Goal: Navigation & Orientation: Find specific page/section

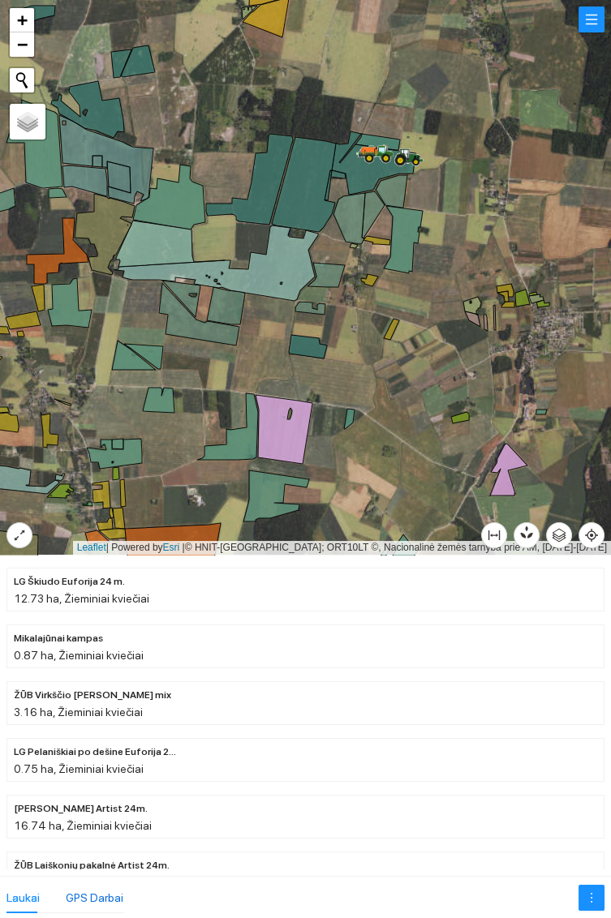
click at [97, 893] on div "GPS Darbai" at bounding box center [95, 898] width 58 height 18
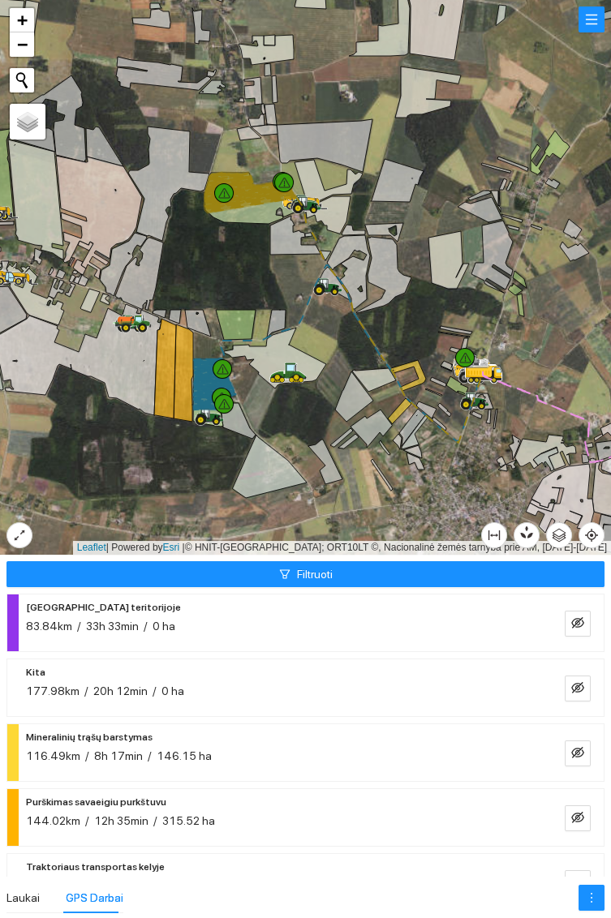
scroll to position [229, 0]
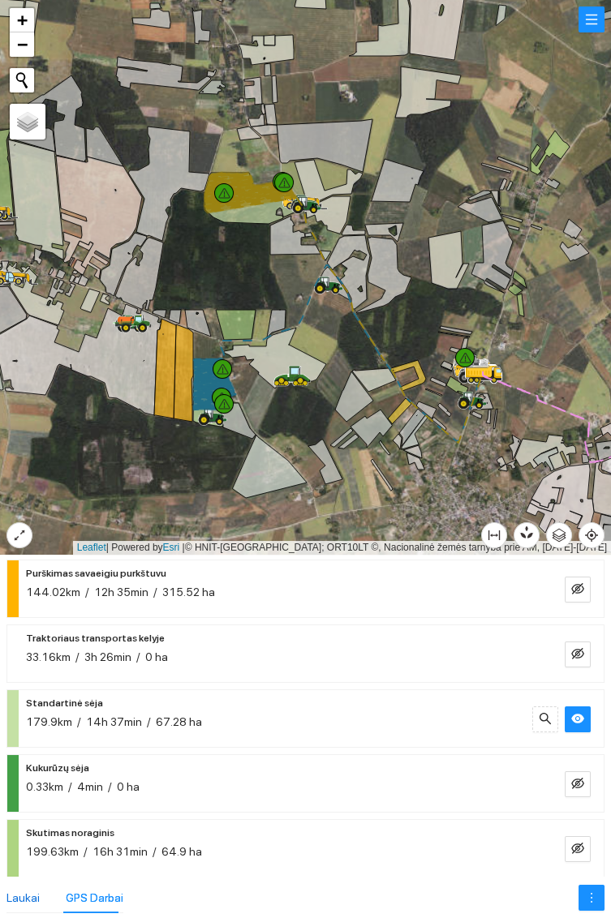
click at [23, 890] on div "Laukai" at bounding box center [22, 898] width 33 height 18
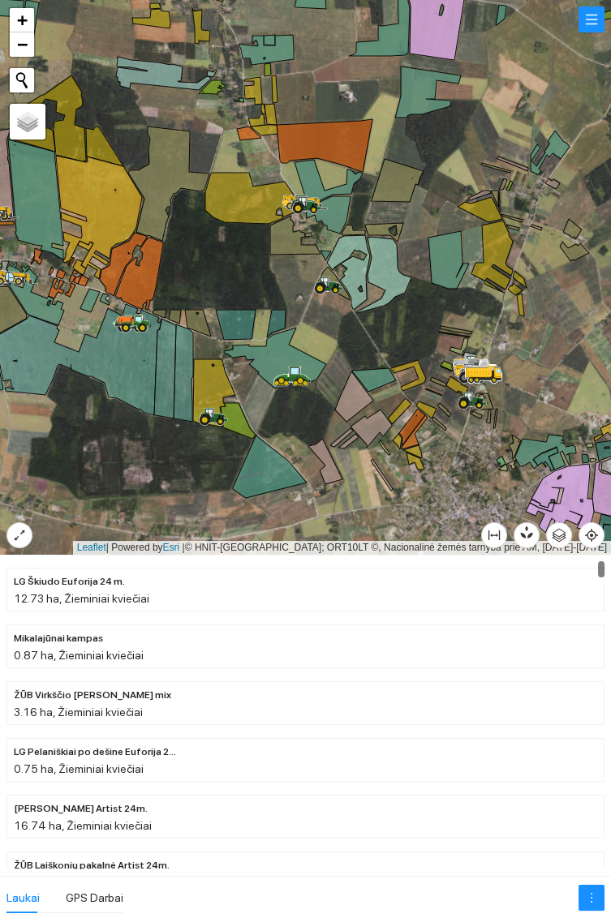
click at [218, 386] on icon at bounding box center [214, 392] width 42 height 67
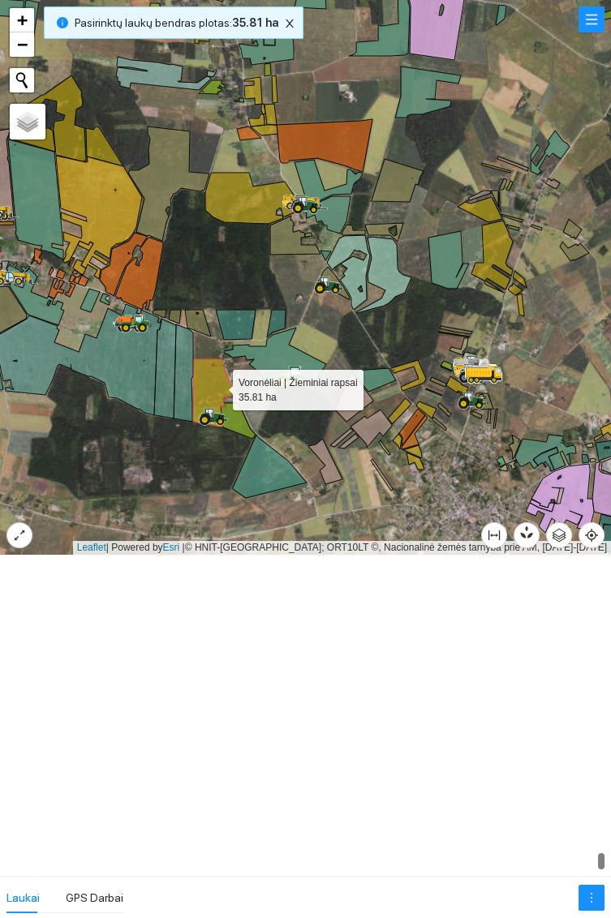
scroll to position [16795, 0]
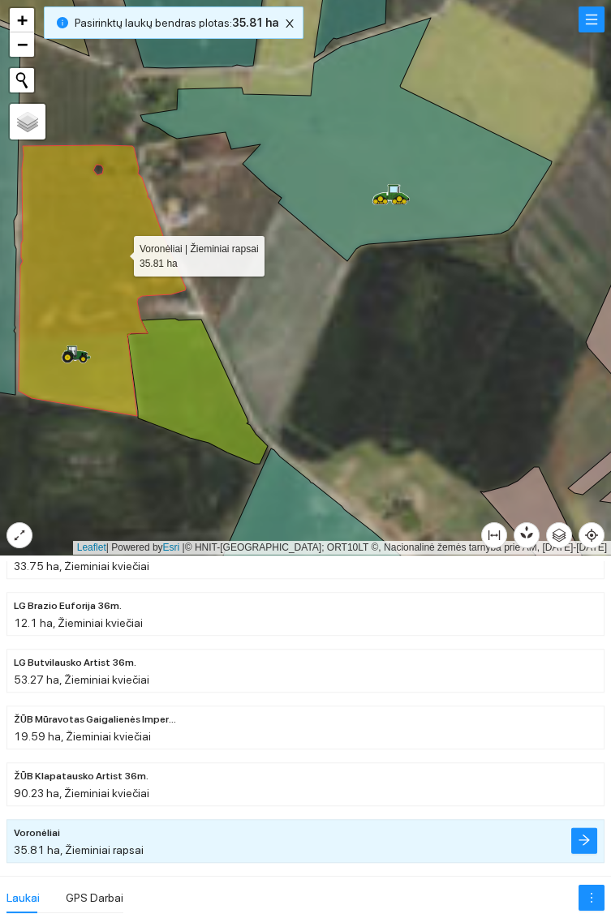
click at [191, 404] on icon at bounding box center [197, 391] width 140 height 145
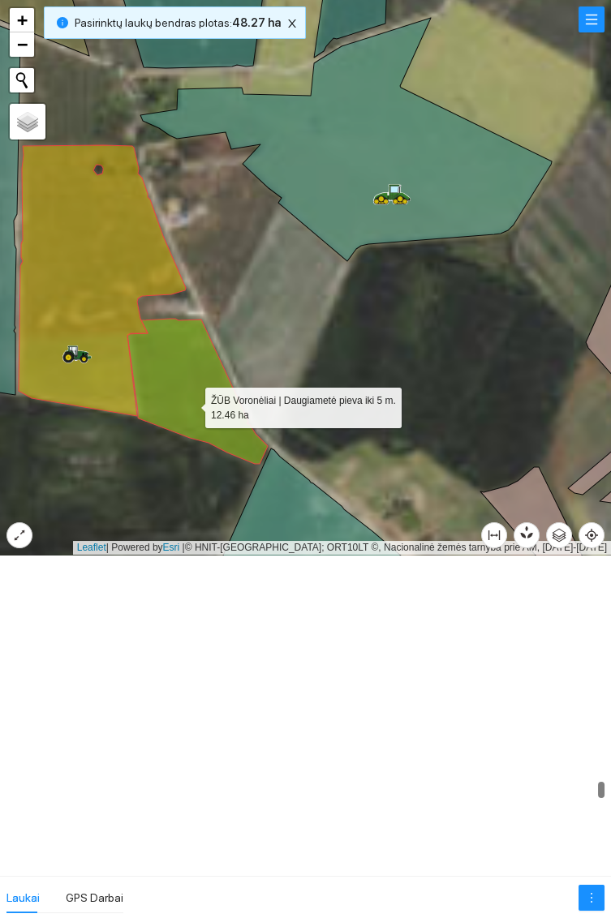
scroll to position [12685, 0]
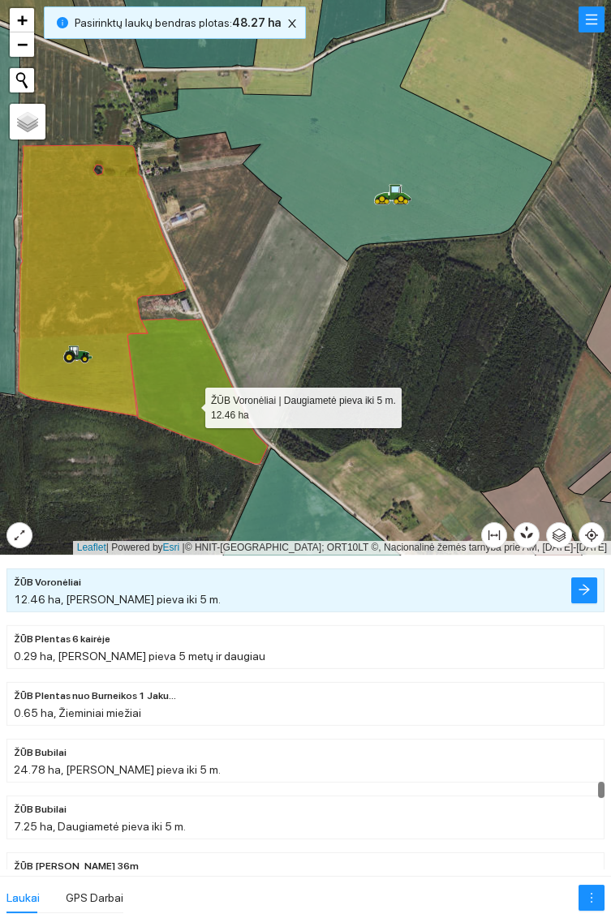
click at [105, 261] on icon at bounding box center [102, 280] width 167 height 271
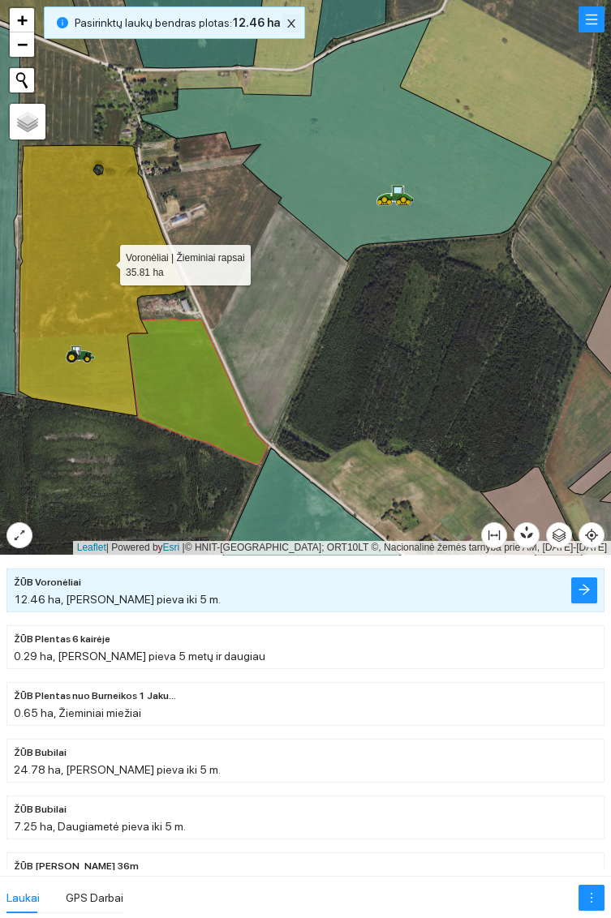
click at [290, 26] on span "close" at bounding box center [291, 23] width 18 height 11
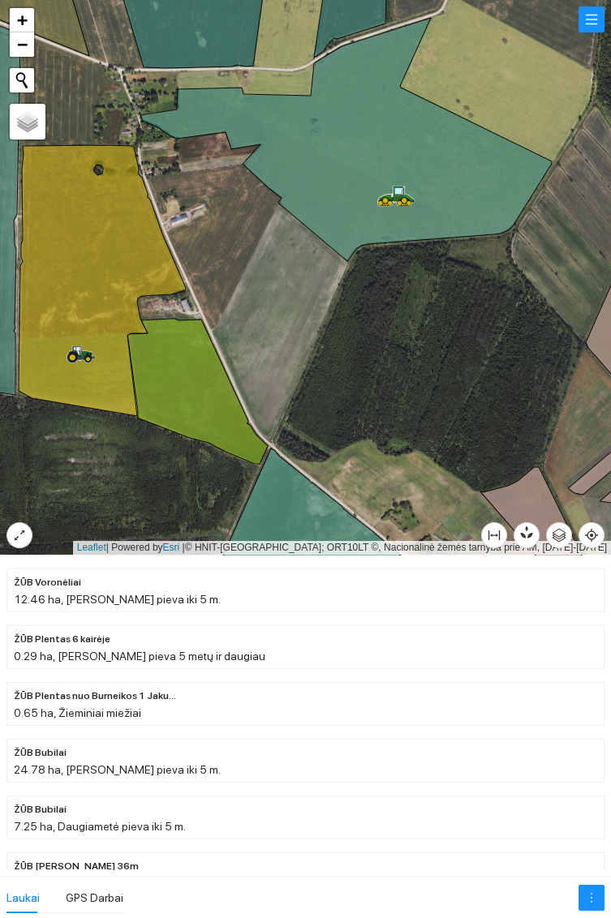
click at [92, 274] on icon at bounding box center [102, 280] width 167 height 271
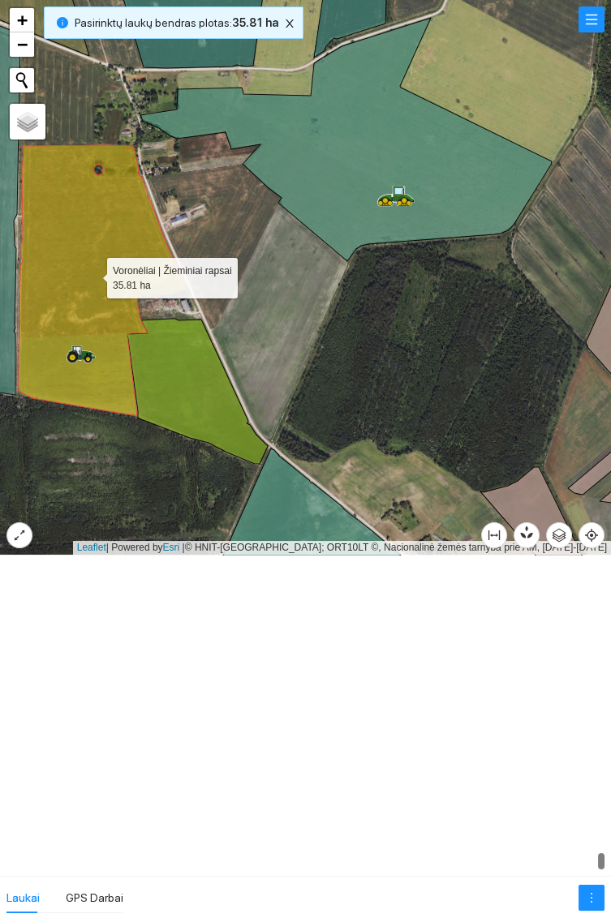
scroll to position [16796, 0]
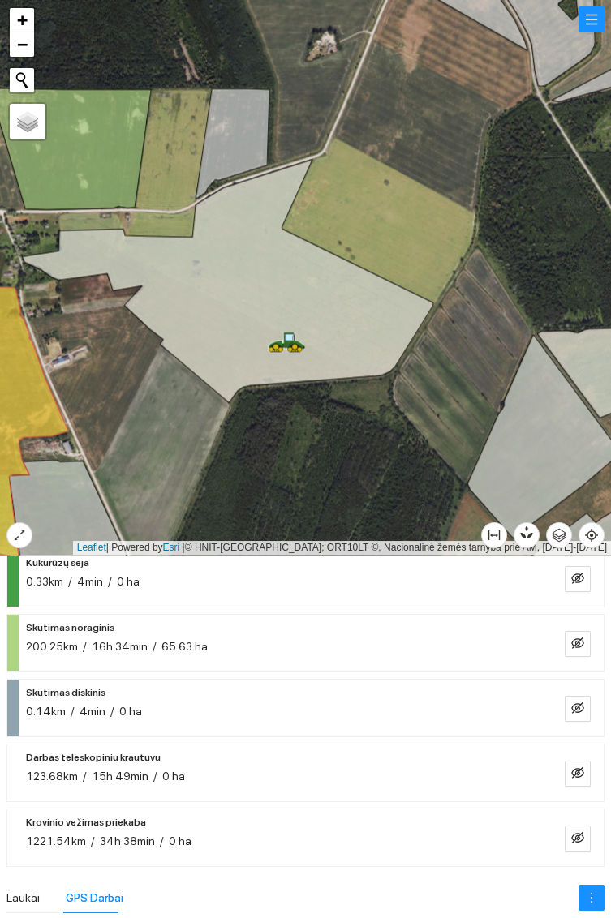
scroll to position [436, 0]
click at [575, 703] on icon "eye-invisible" at bounding box center [577, 706] width 13 height 13
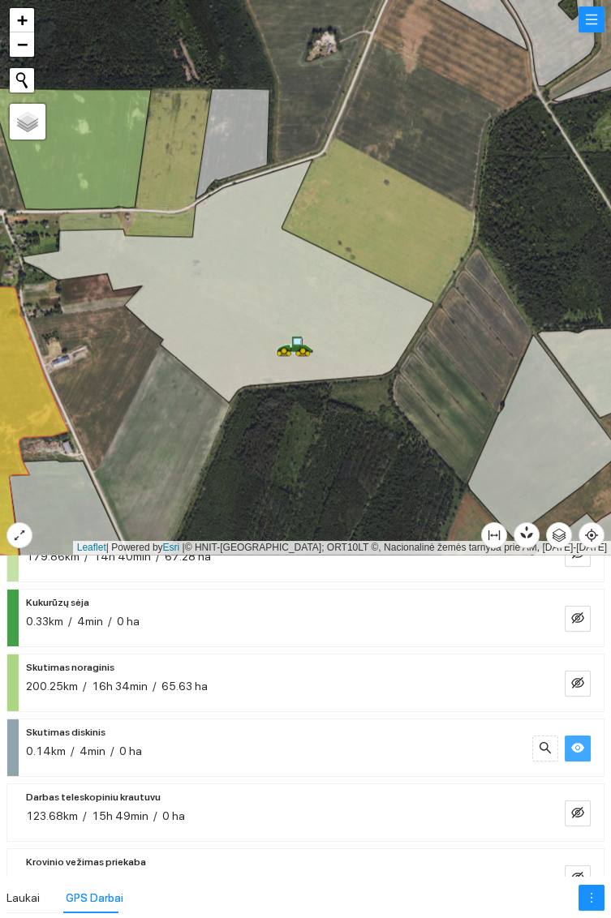
scroll to position [402, 0]
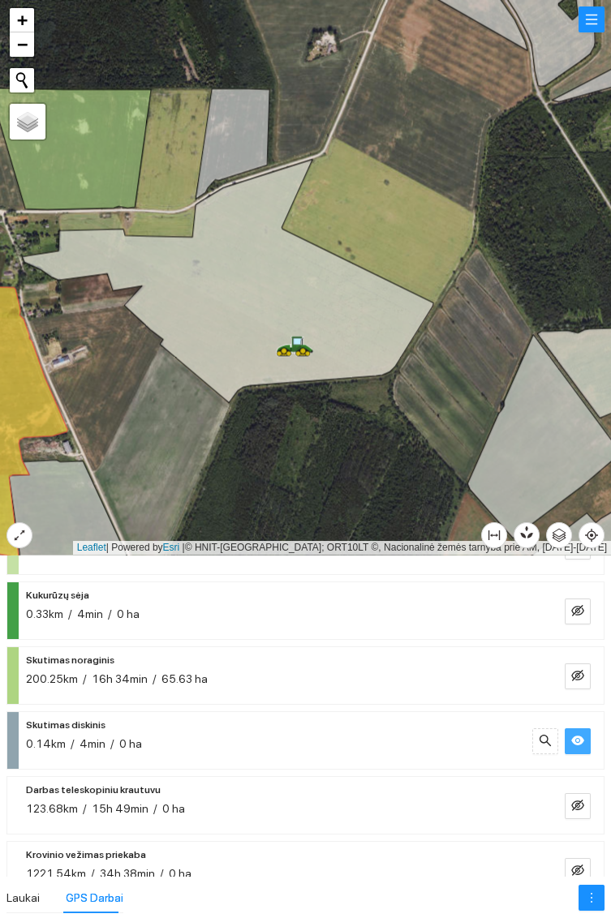
click at [576, 742] on icon "eye" at bounding box center [577, 741] width 13 height 10
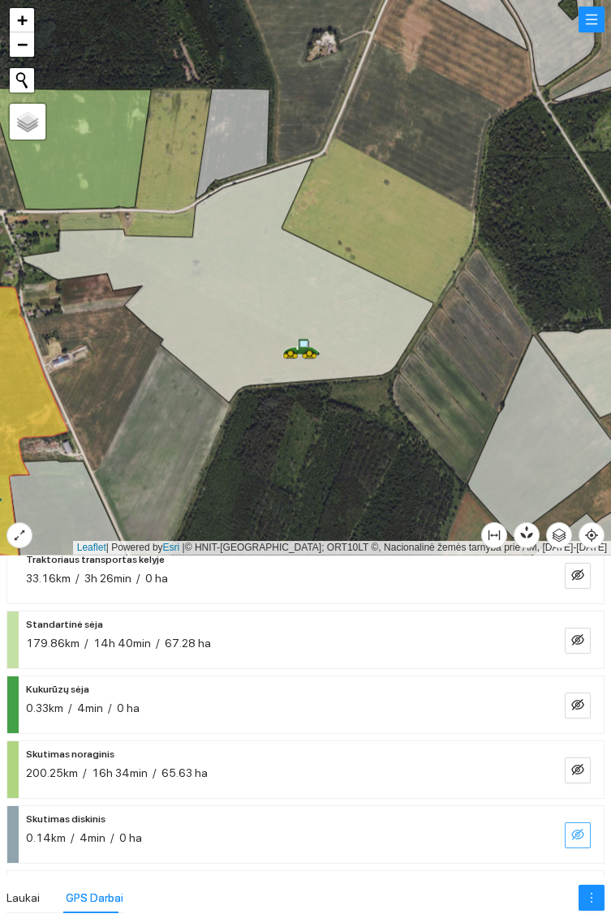
scroll to position [305, 0]
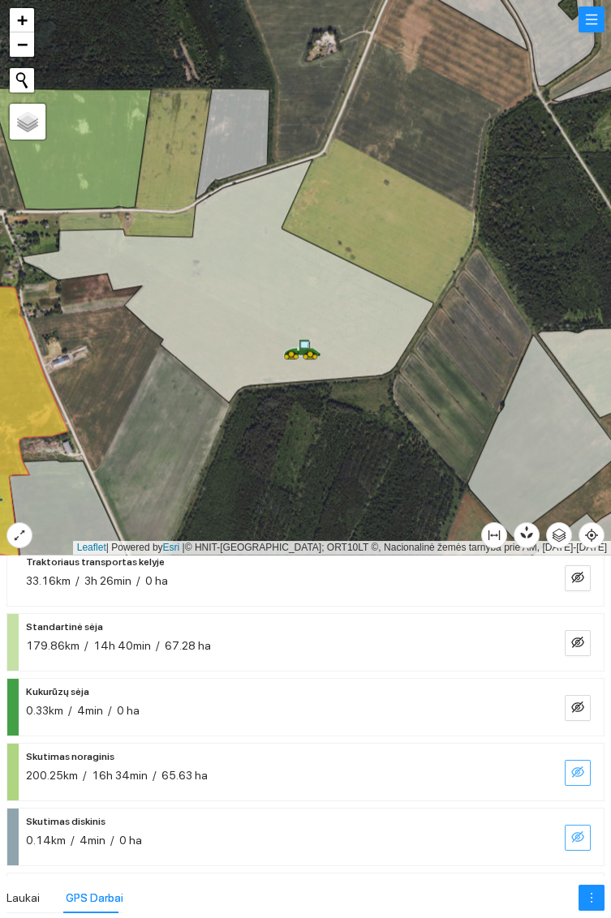
click at [571, 760] on button "button" at bounding box center [578, 773] width 26 height 26
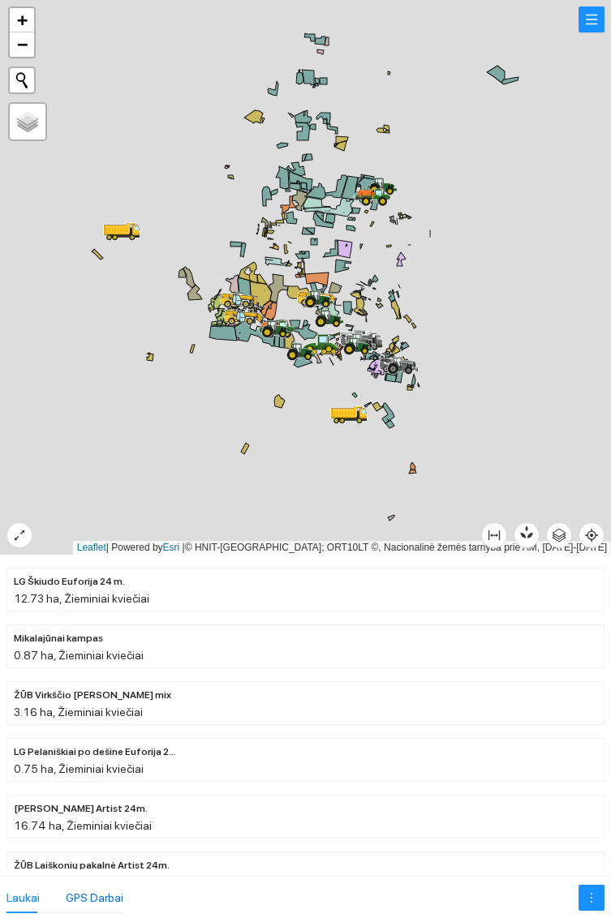
click at [84, 895] on div "GPS Darbai" at bounding box center [95, 898] width 58 height 18
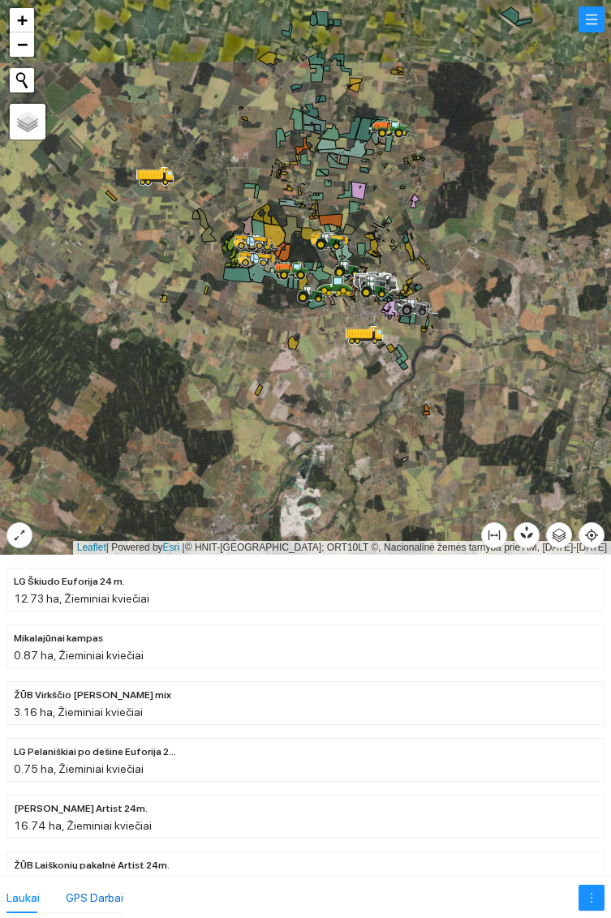
click at [105, 900] on div "GPS Darbai" at bounding box center [95, 898] width 58 height 18
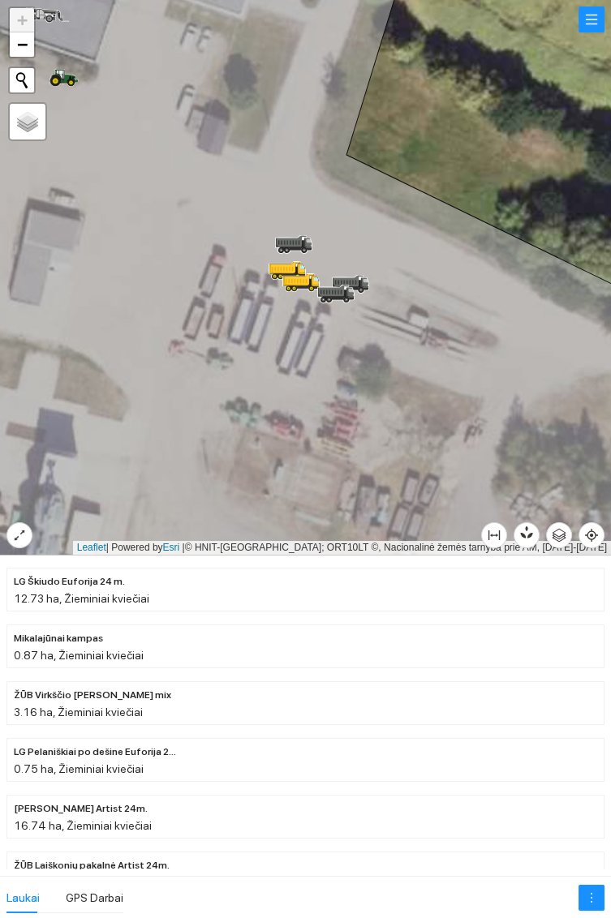
click at [299, 241] on icon at bounding box center [291, 240] width 29 height 11
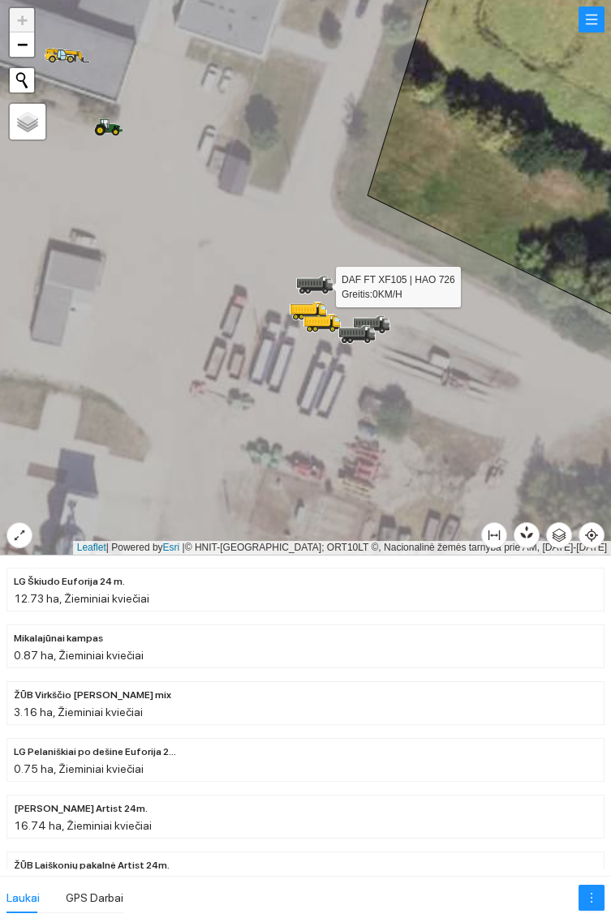
click at [307, 305] on icon at bounding box center [308, 310] width 37 height 15
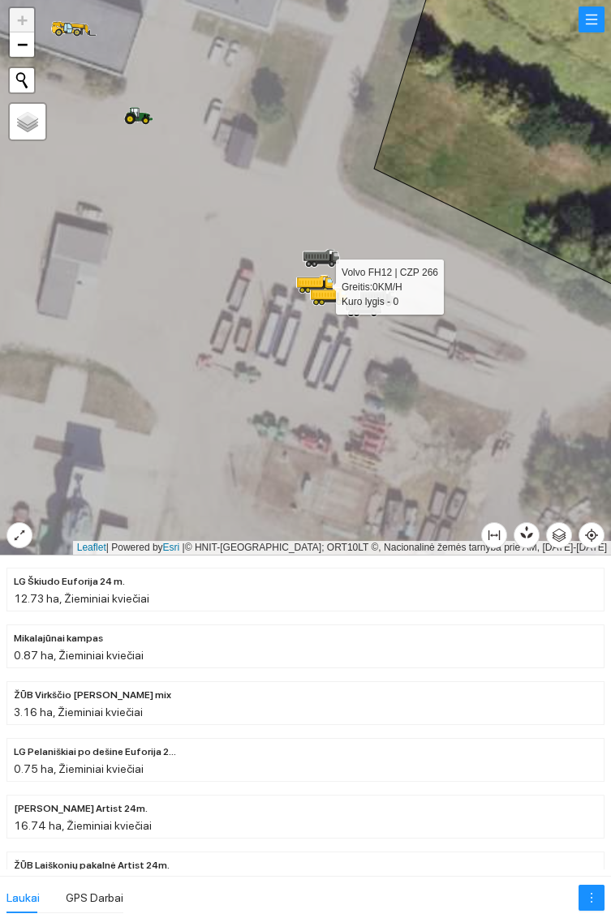
click at [303, 285] on icon at bounding box center [303, 283] width 2 height 5
click at [307, 277] on icon at bounding box center [314, 284] width 37 height 19
click at [325, 296] on icon at bounding box center [329, 295] width 37 height 15
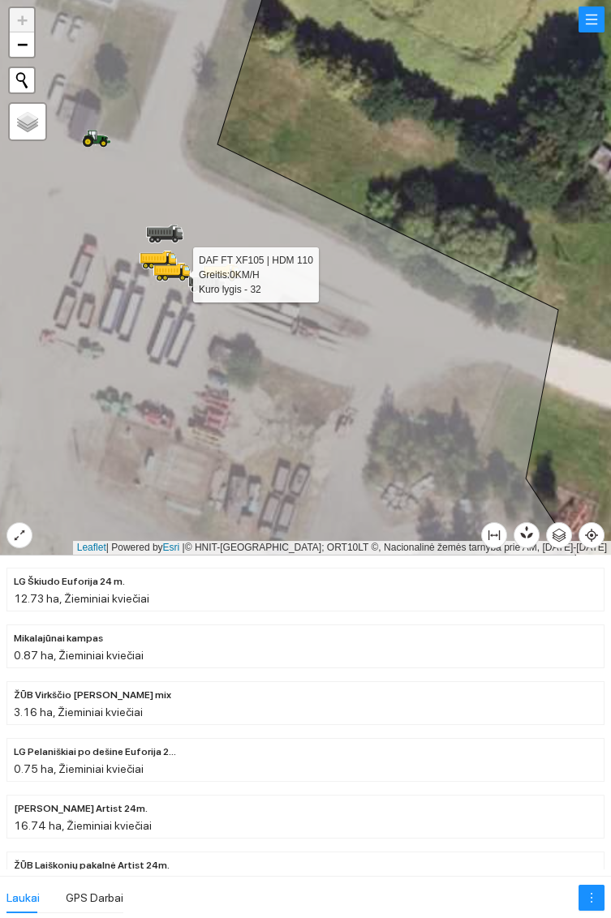
click at [156, 386] on icon at bounding box center [270, 278] width 665 height 668
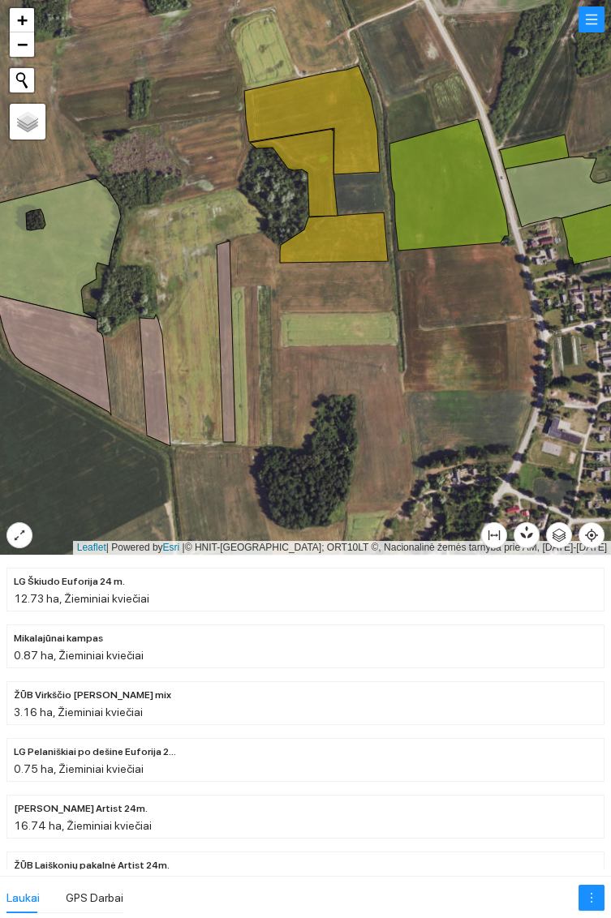
click at [320, 101] on icon at bounding box center [311, 120] width 135 height 109
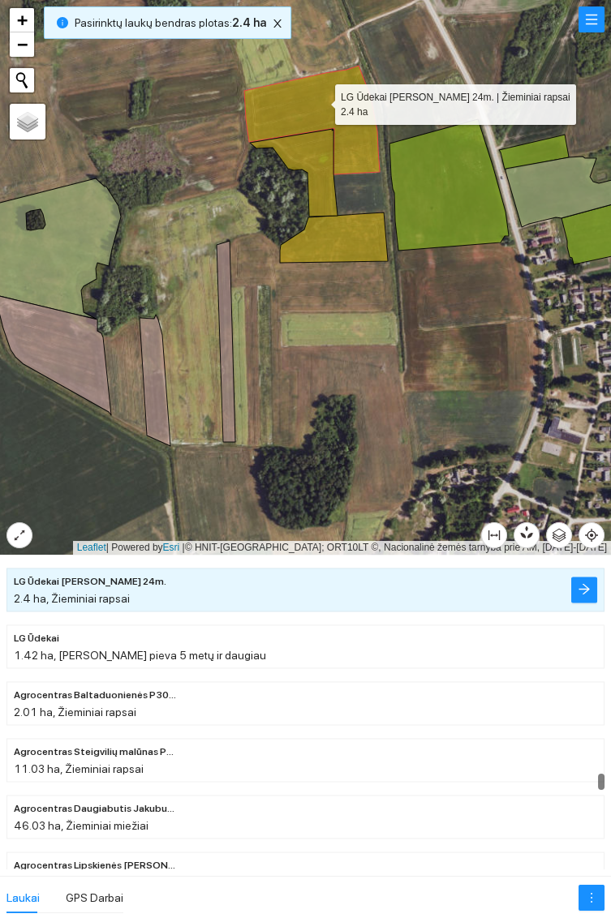
click at [310, 140] on icon at bounding box center [294, 173] width 88 height 88
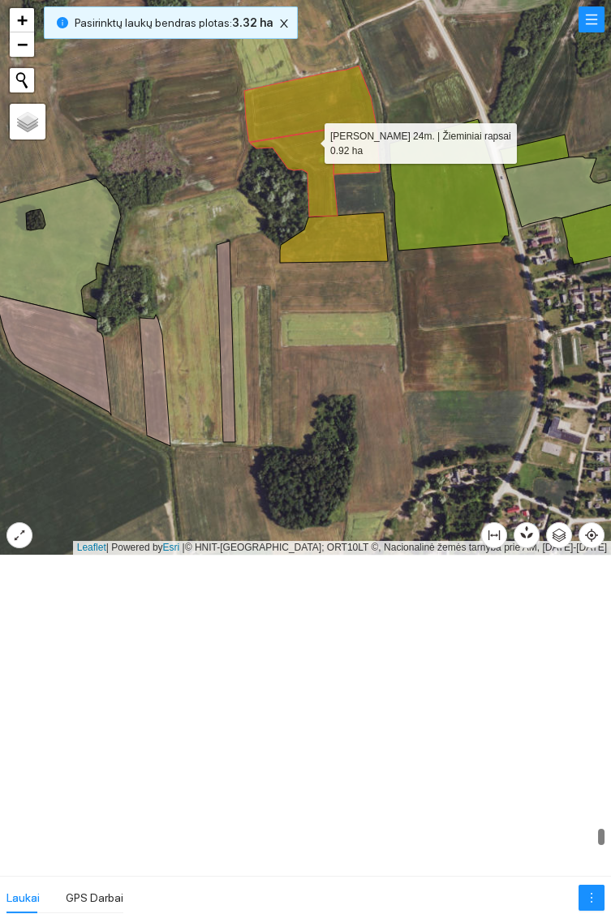
scroll to position [15405, 0]
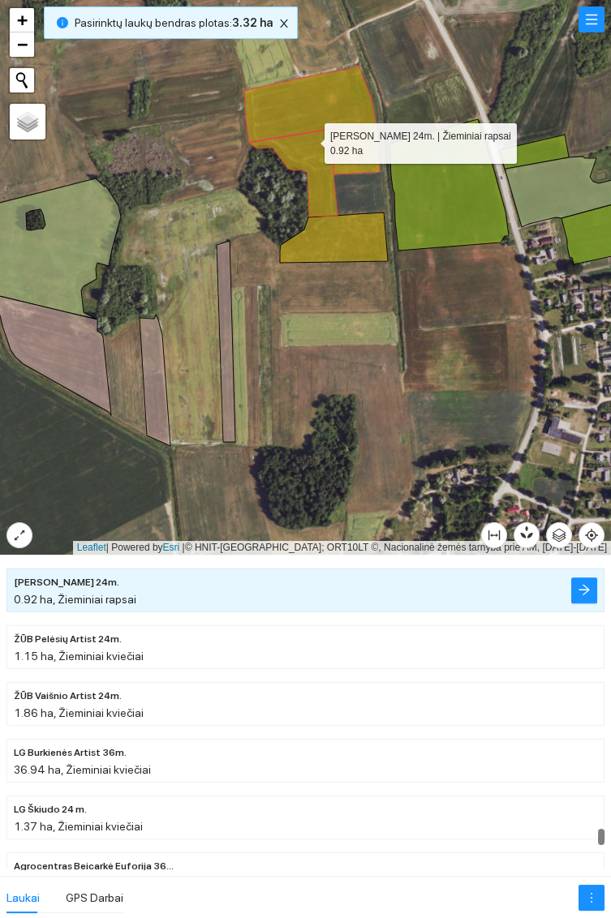
click at [347, 229] on icon at bounding box center [334, 238] width 108 height 50
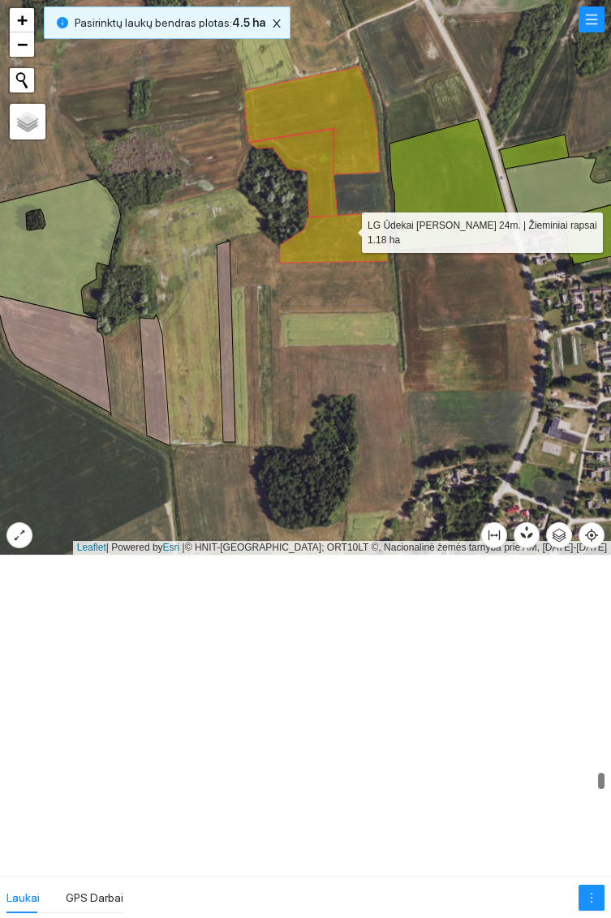
scroll to position [12176, 0]
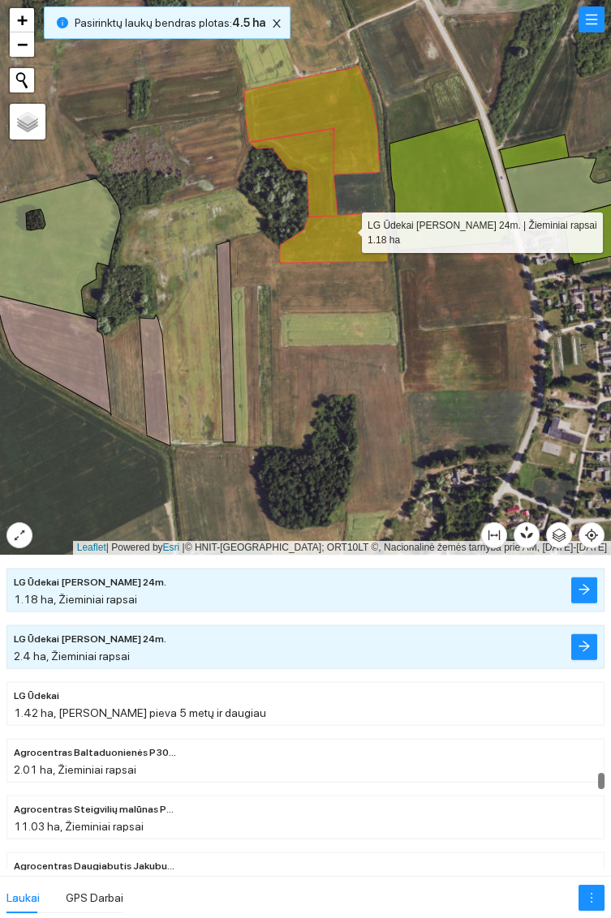
click at [435, 164] on icon at bounding box center [448, 184] width 119 height 131
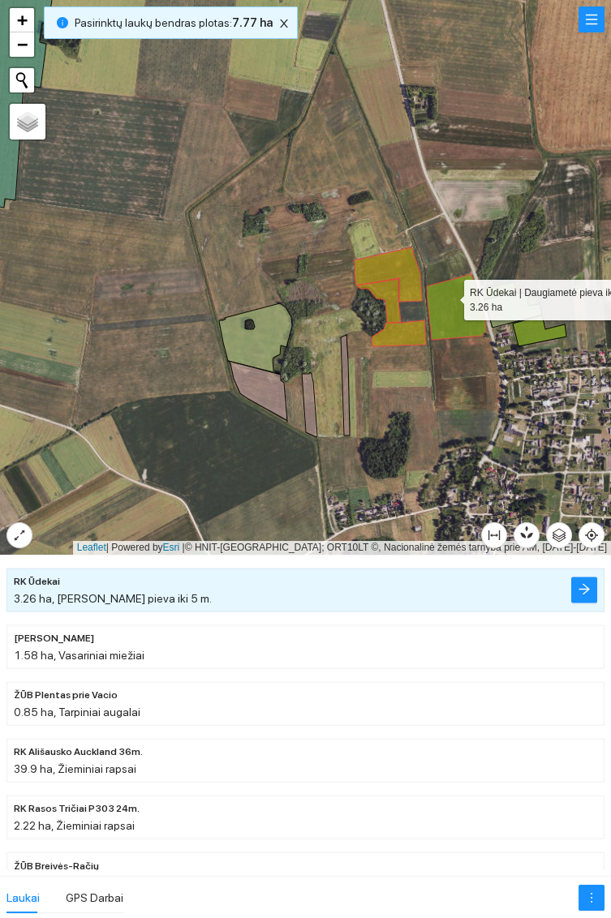
click at [253, 355] on icon at bounding box center [255, 338] width 73 height 71
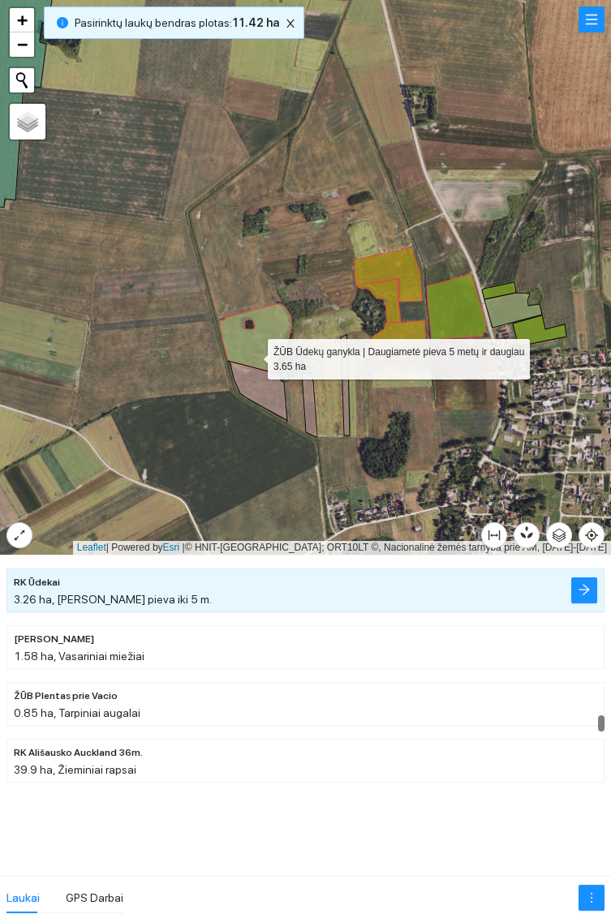
scroll to position [8892, 0]
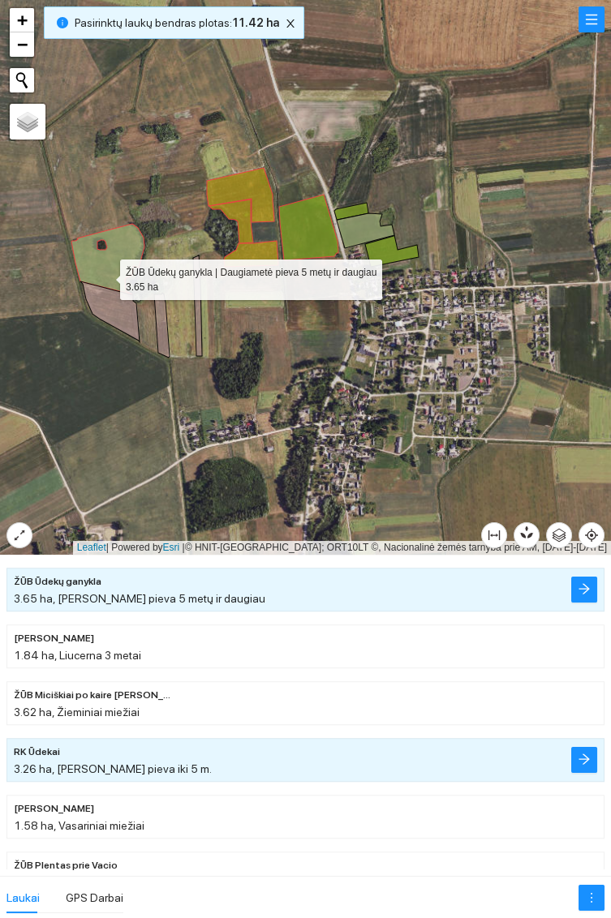
click at [248, 371] on div at bounding box center [305, 277] width 611 height 555
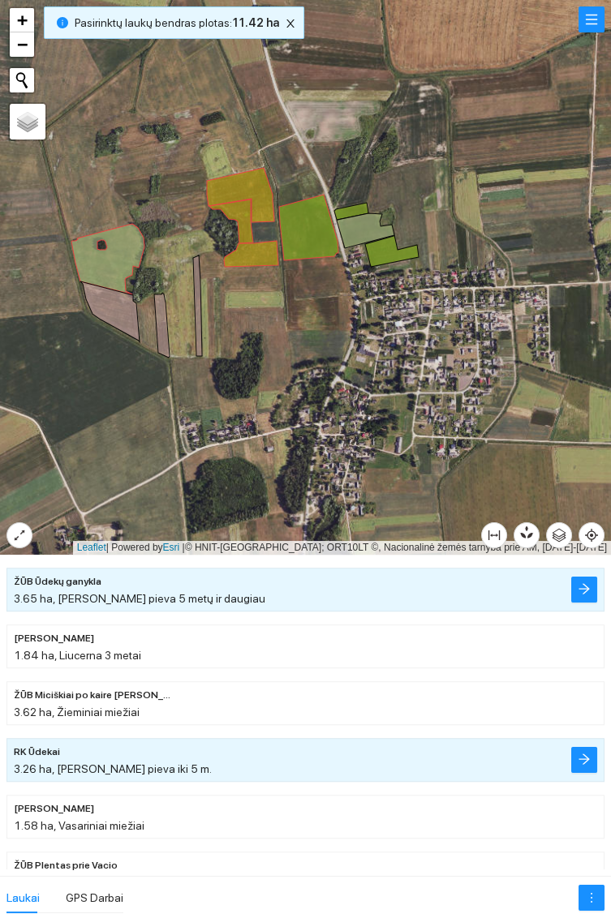
click at [380, 257] on icon at bounding box center [392, 251] width 54 height 32
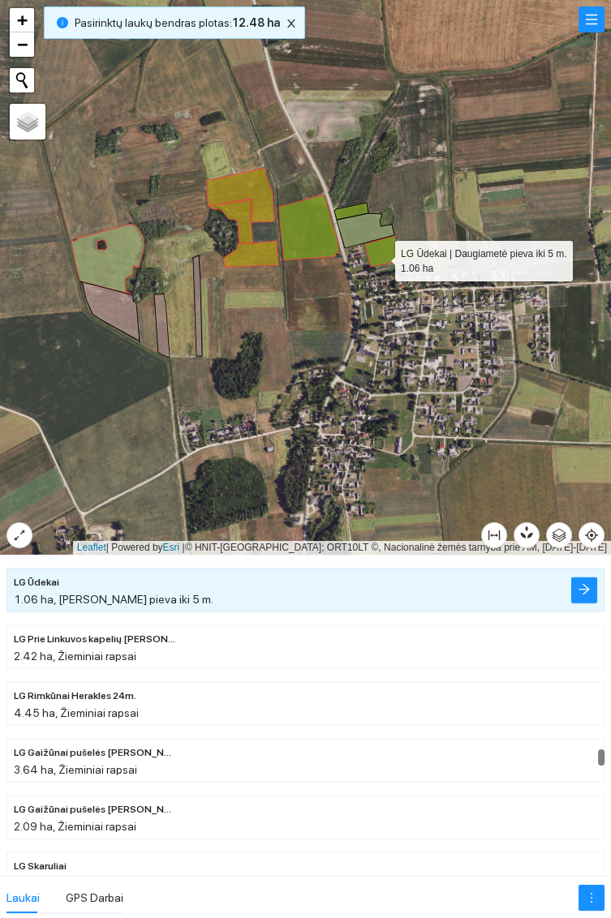
click at [367, 226] on icon at bounding box center [366, 230] width 58 height 35
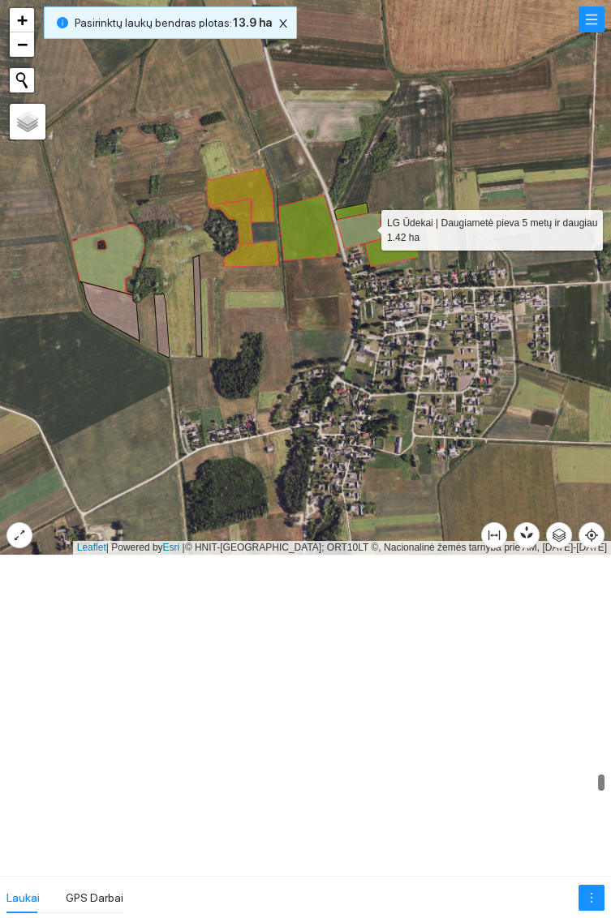
scroll to position [12293, 0]
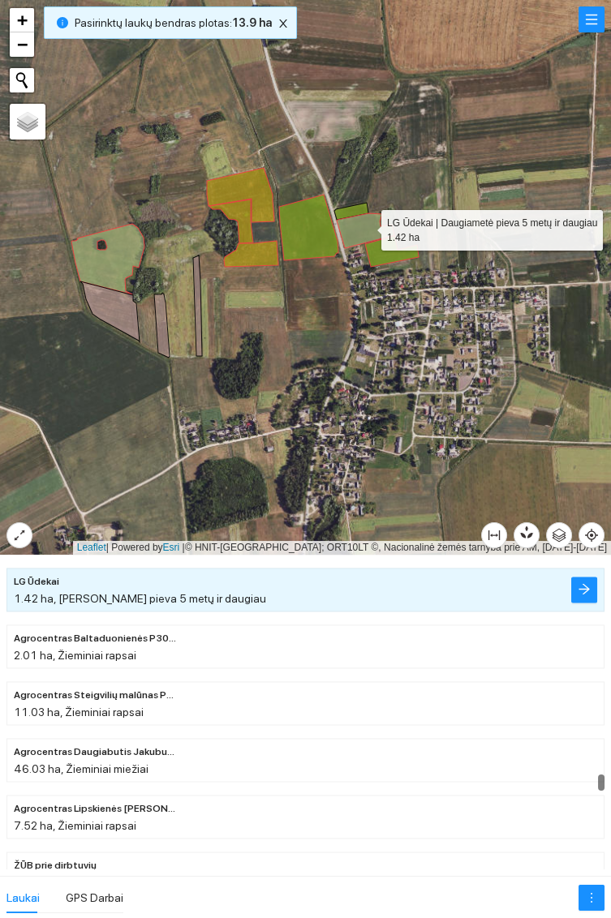
click at [350, 205] on icon at bounding box center [351, 211] width 34 height 17
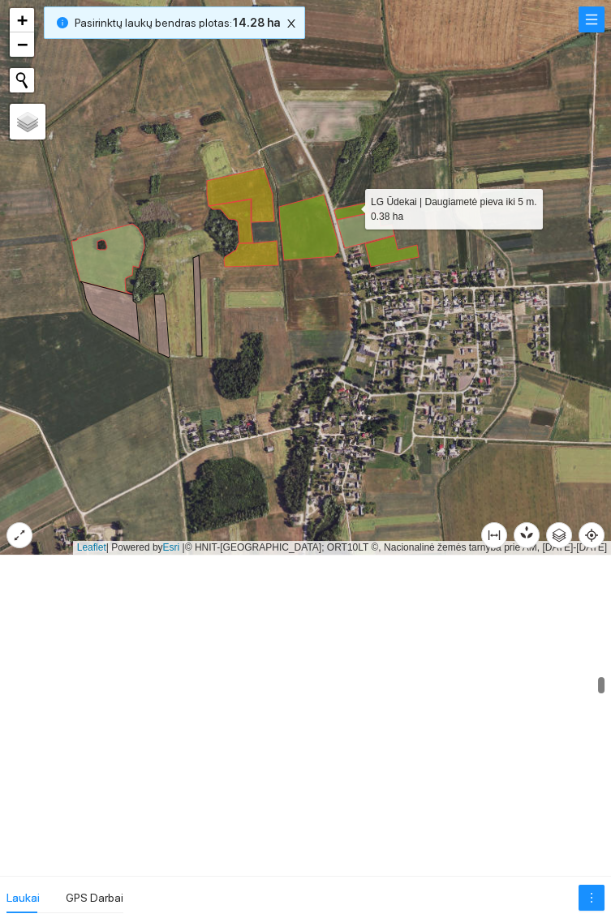
scroll to position [6683, 0]
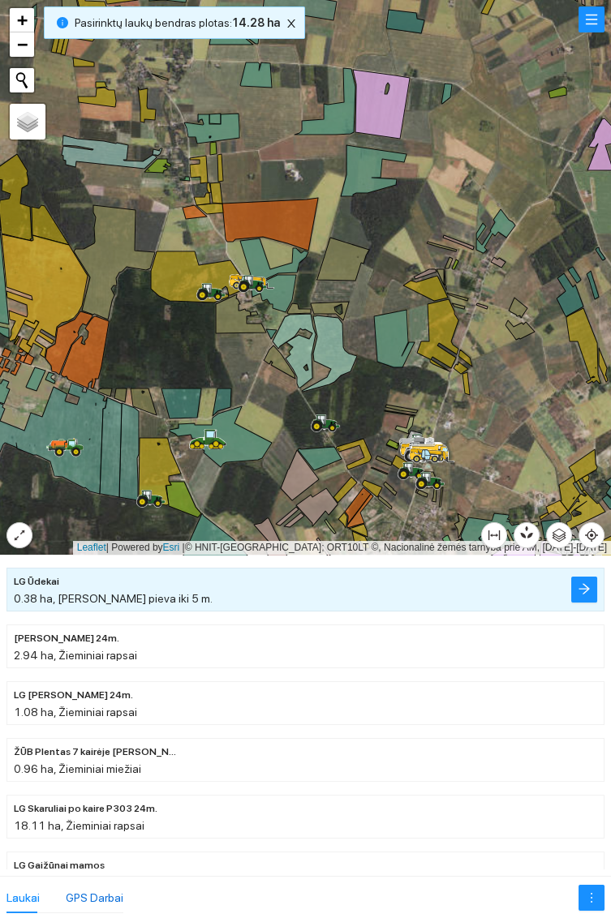
click at [101, 896] on div "GPS Darbai" at bounding box center [95, 898] width 58 height 18
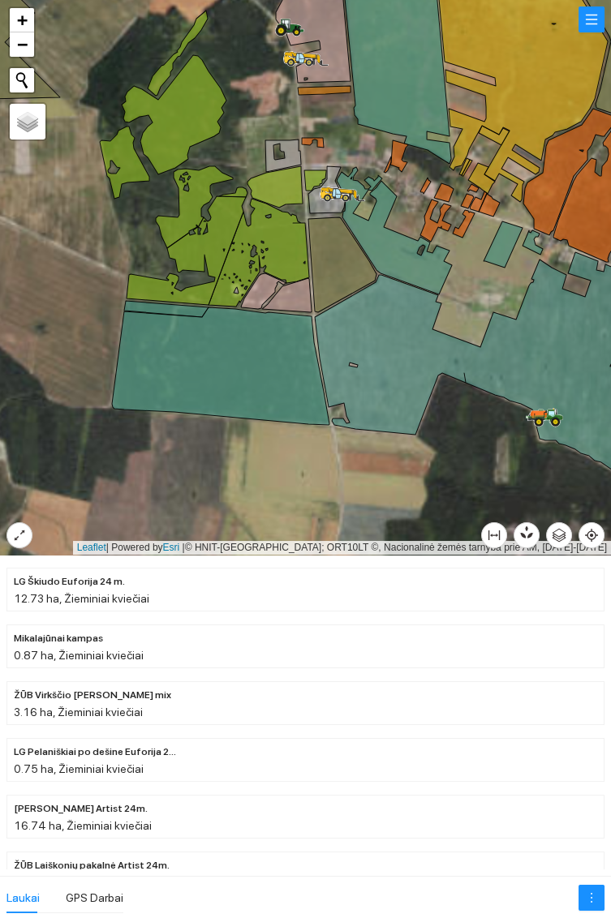
click at [231, 381] on icon at bounding box center [220, 366] width 217 height 118
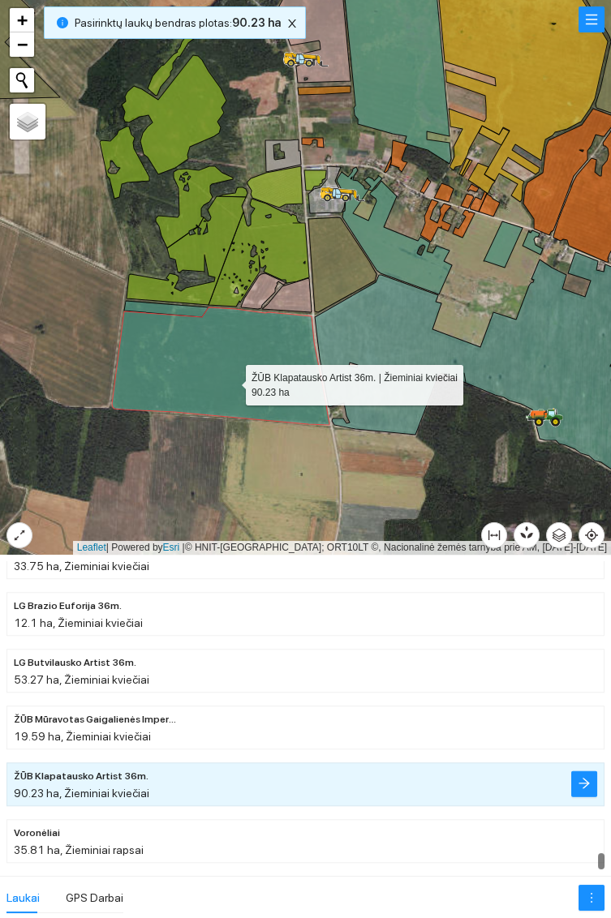
click at [185, 303] on icon at bounding box center [186, 250] width 119 height 109
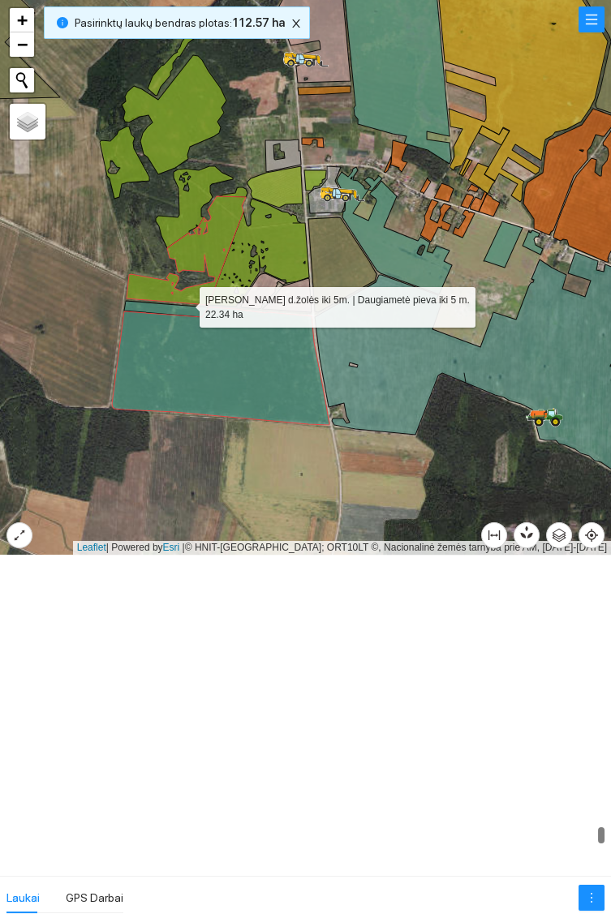
scroll to position [15290, 0]
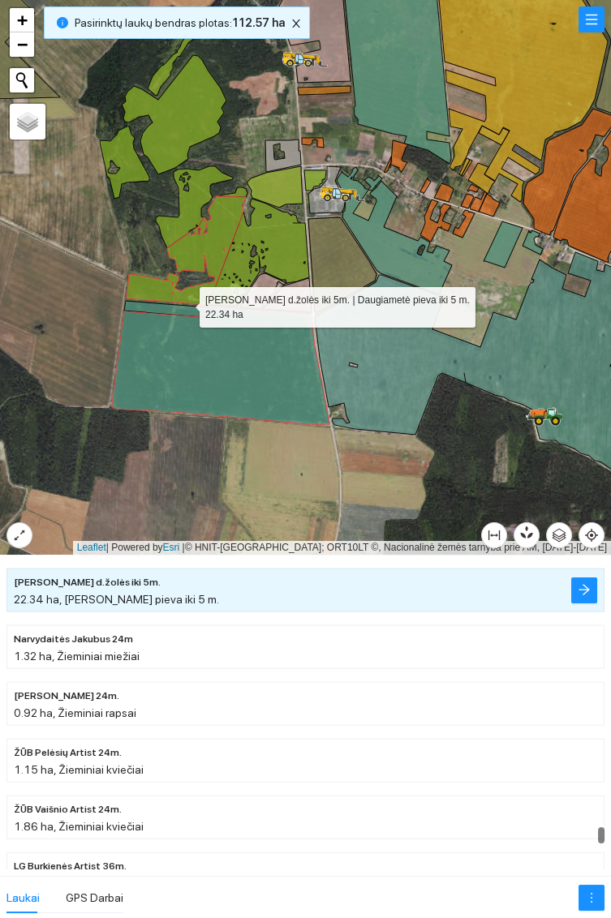
click at [398, 372] on icon at bounding box center [481, 362] width 332 height 221
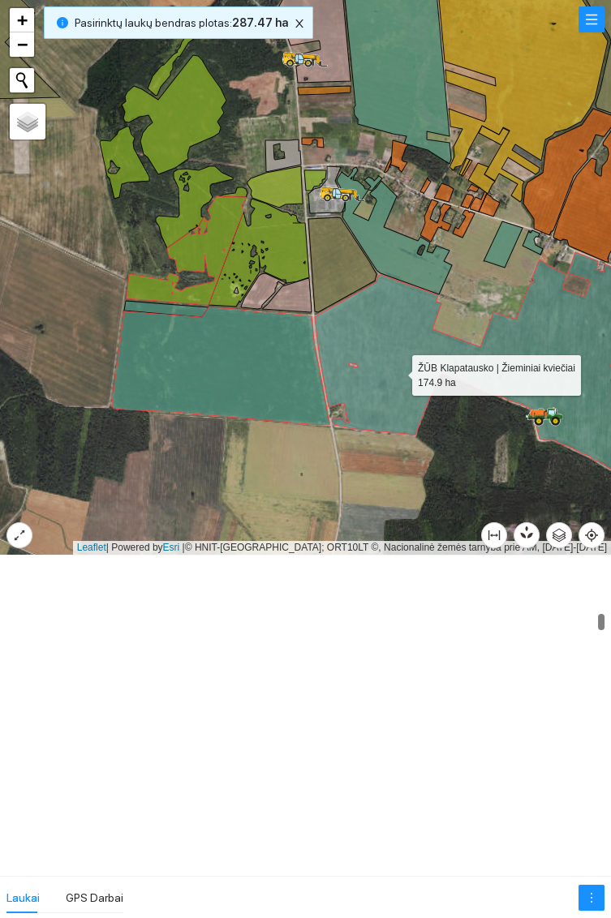
scroll to position [3059, 0]
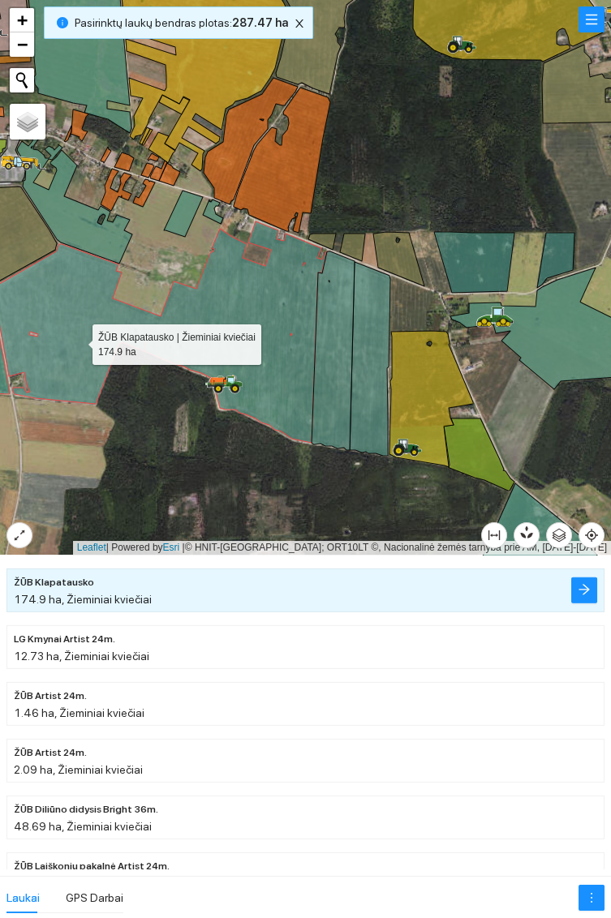
click at [336, 365] on icon at bounding box center [333, 350] width 43 height 199
